Goal: Information Seeking & Learning: Understand process/instructions

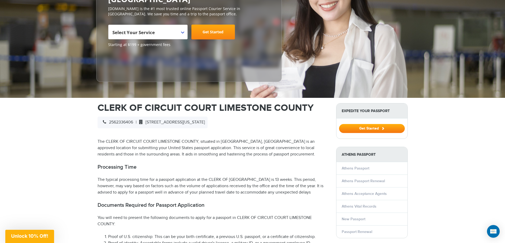
scroll to position [106, 0]
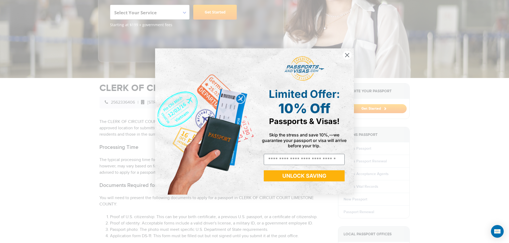
click at [72, 187] on div "Close dialog Limited Offer: 10% Off Passports & Visas! Skip the stress and save…" at bounding box center [254, 121] width 509 height 243
click at [344, 54] on circle "Close dialog" at bounding box center [347, 55] width 9 height 9
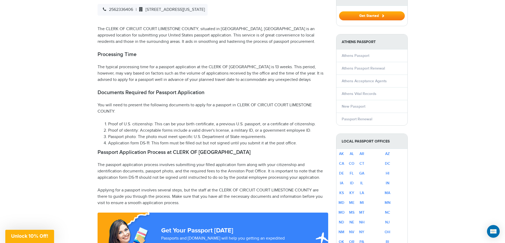
scroll to position [212, 0]
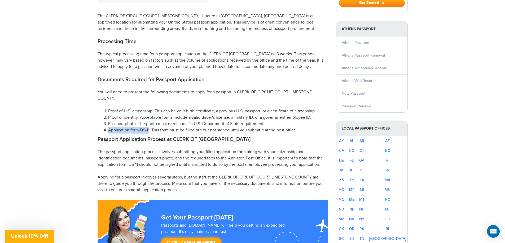
drag, startPoint x: 149, startPoint y: 127, endPoint x: 108, endPoint y: 130, distance: 41.4
click at [108, 130] on li "Application form DS-11: This form must be filled out but not signed until you s…" at bounding box center [218, 130] width 220 height 6
copy li "Application form DS-11"
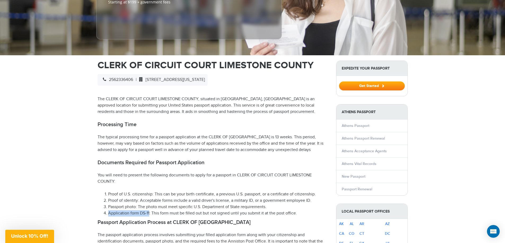
scroll to position [53, 0]
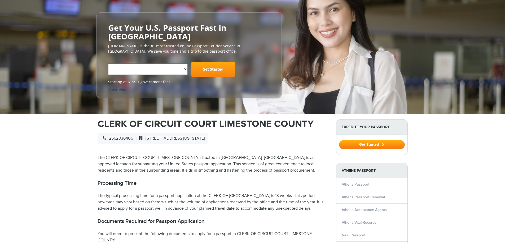
select select "**********"
